Goal: Information Seeking & Learning: Learn about a topic

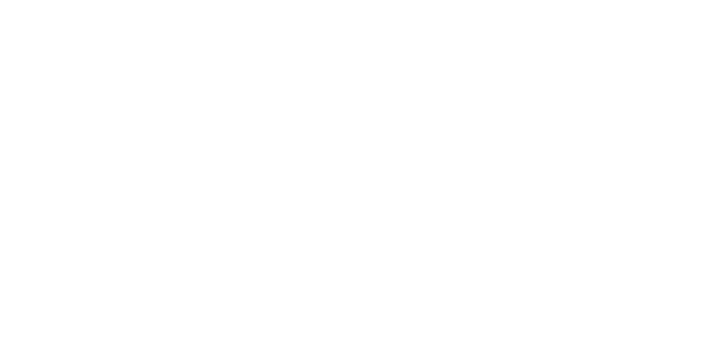
click at [409, 156] on div at bounding box center [357, 173] width 715 height 347
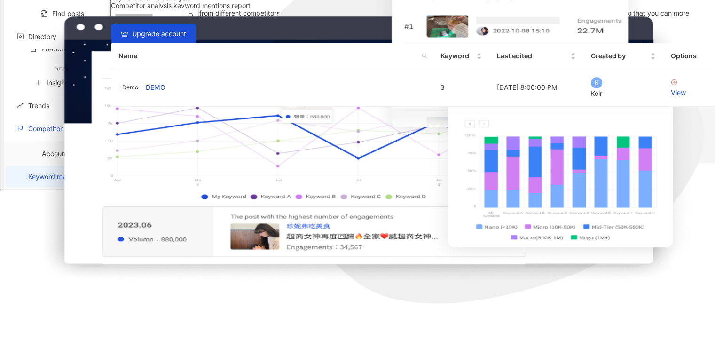
scroll to position [141, 0]
click at [671, 98] on div "View" at bounding box center [689, 92] width 37 height 10
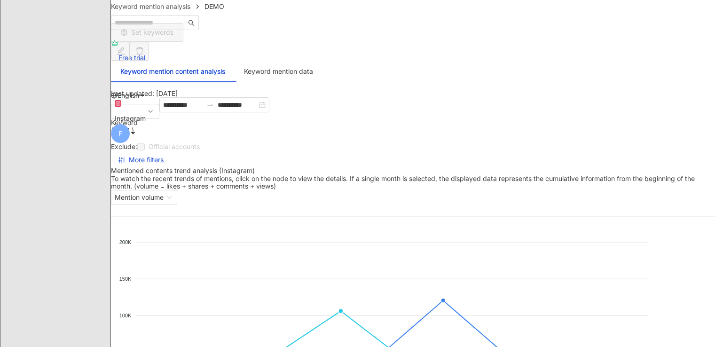
scroll to position [8, 0]
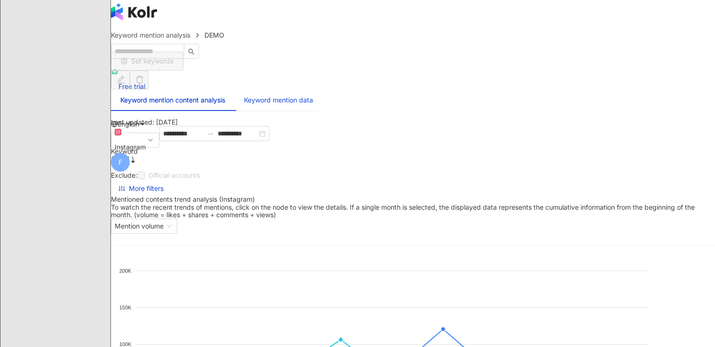
drag, startPoint x: 305, startPoint y: 88, endPoint x: 409, endPoint y: 34, distance: 118.0
click at [305, 95] on div "Keyword mention data" at bounding box center [278, 100] width 69 height 10
